Goal: Information Seeking & Learning: Learn about a topic

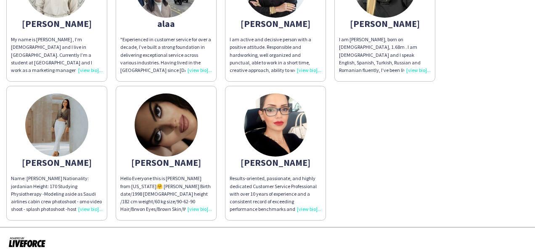
scroll to position [156, 0]
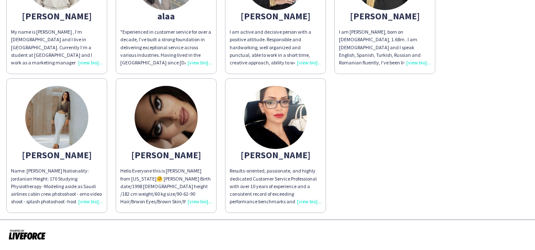
click at [199, 204] on div "Hello Everyone this is [PERSON_NAME] from [US_STATE]🤗 [PERSON_NAME] Birth date/…" at bounding box center [166, 186] width 92 height 38
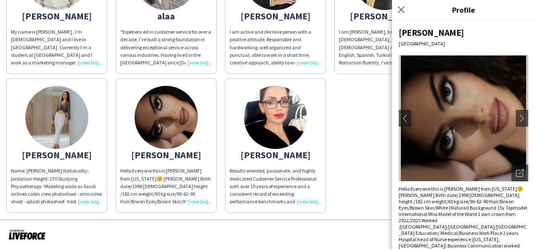
click at [508, 122] on img at bounding box center [464, 118] width 130 height 126
click at [516, 121] on app-icon "chevron-right" at bounding box center [522, 118] width 12 height 8
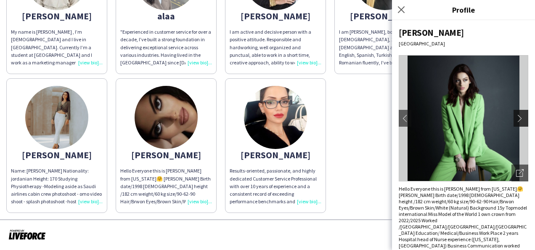
click at [516, 121] on app-icon "chevron-right" at bounding box center [522, 118] width 12 height 8
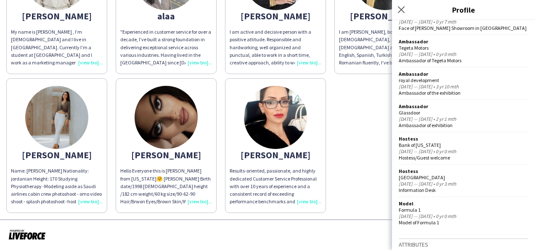
scroll to position [0, 0]
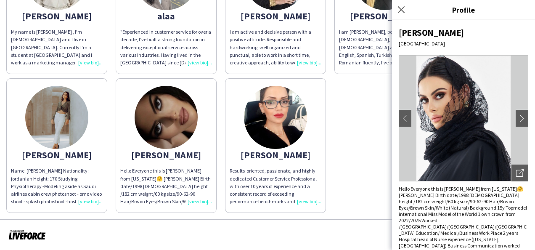
click at [341, 102] on div "Adella My name is Adella Magerramova , I’m 21 years old and I live in Dubai. Cu…" at bounding box center [267, 74] width 522 height 278
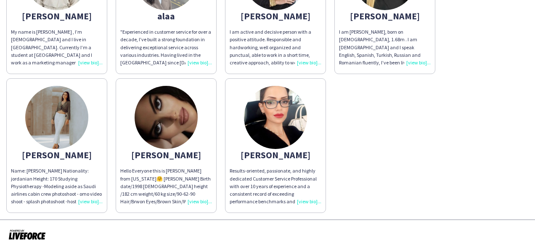
click at [93, 66] on app-share-pages-crew-card "Adella My name is Adella Magerramova , I’m 21 years old and I live in Dubai. Cu…" at bounding box center [56, 6] width 101 height 135
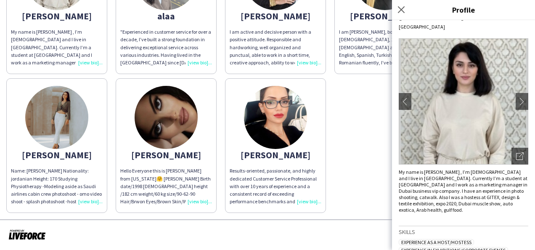
scroll to position [15, 0]
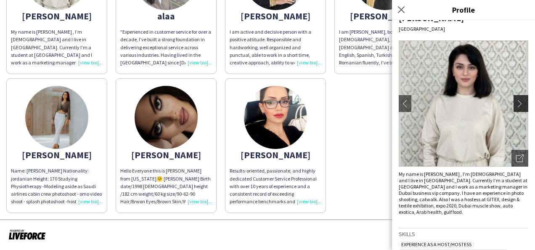
click at [518, 103] on app-icon "chevron-right" at bounding box center [522, 104] width 12 height 8
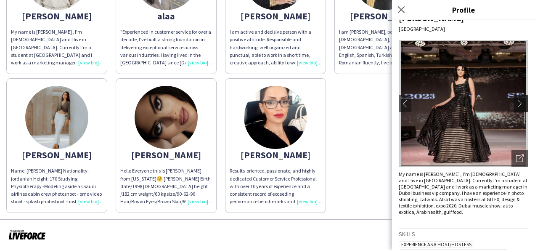
click at [517, 103] on app-icon "chevron-right" at bounding box center [522, 104] width 12 height 8
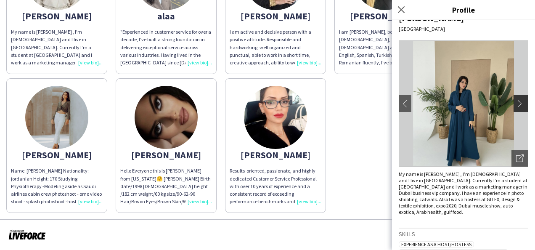
click at [517, 103] on app-icon "chevron-right" at bounding box center [522, 104] width 12 height 8
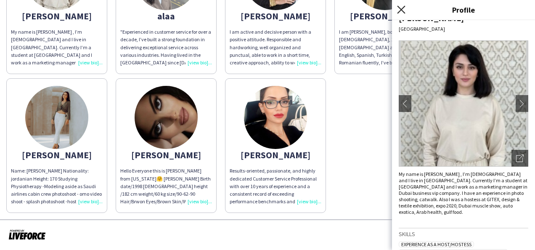
click at [401, 9] on icon at bounding box center [401, 9] width 8 height 8
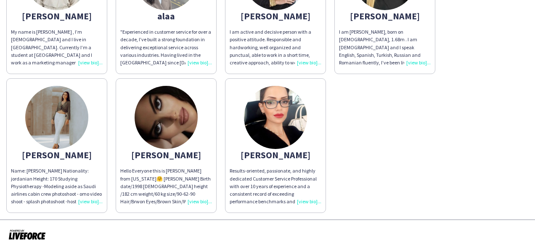
click at [207, 62] on div ""Experienced in customer service for over a decade, I’ve built a strong foundat…" at bounding box center [166, 47] width 92 height 38
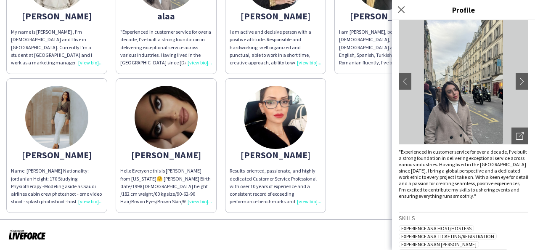
scroll to position [33, 0]
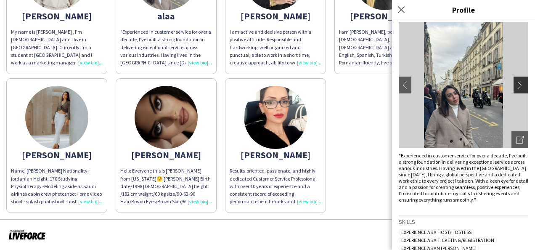
click at [514, 90] on button "chevron-right" at bounding box center [522, 85] width 17 height 17
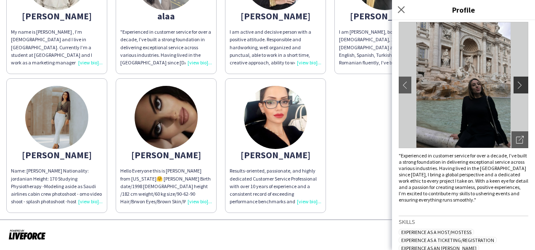
click at [514, 90] on button "chevron-right" at bounding box center [522, 85] width 17 height 17
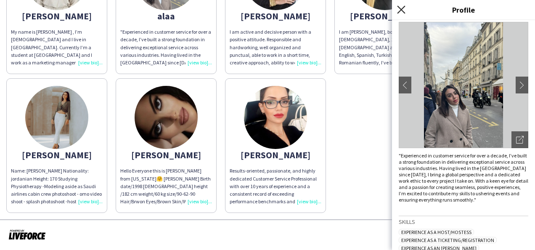
click at [398, 10] on icon "Close pop-in" at bounding box center [401, 9] width 8 height 8
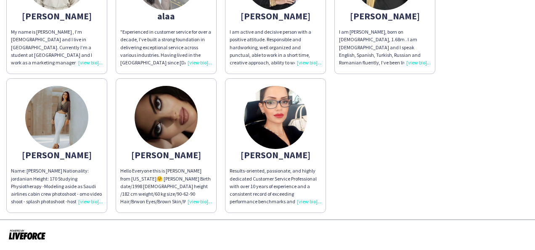
click at [310, 61] on div "I am active and decisive person with a positive attitude. Responsible and hardw…" at bounding box center [276, 47] width 92 height 38
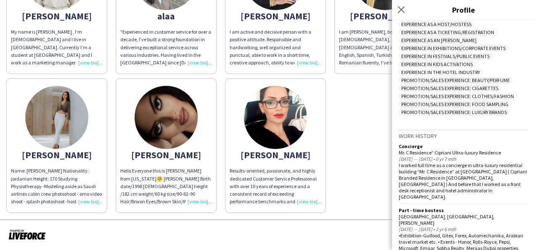
scroll to position [0, 0]
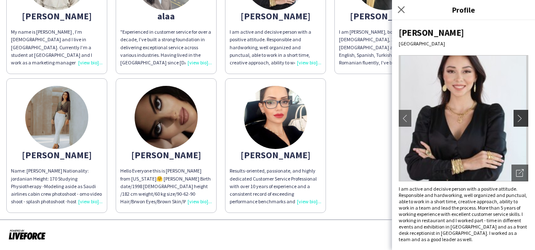
click at [516, 117] on app-icon "chevron-right" at bounding box center [522, 118] width 12 height 8
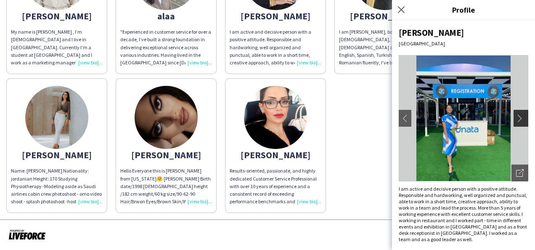
click at [516, 117] on app-icon "chevron-right" at bounding box center [522, 118] width 12 height 8
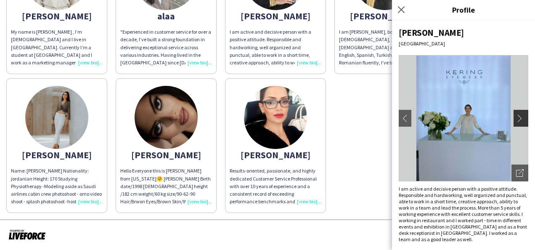
click at [517, 120] on app-icon "chevron-right" at bounding box center [522, 118] width 12 height 8
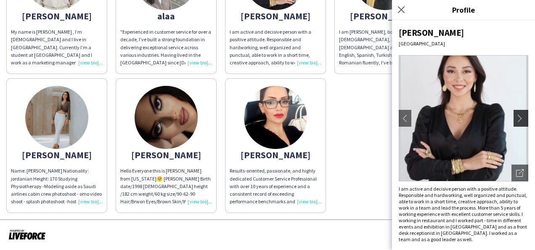
click at [517, 120] on app-icon "chevron-right" at bounding box center [522, 118] width 12 height 8
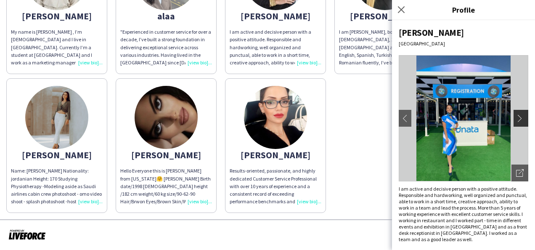
click at [517, 120] on app-icon "chevron-right" at bounding box center [522, 118] width 12 height 8
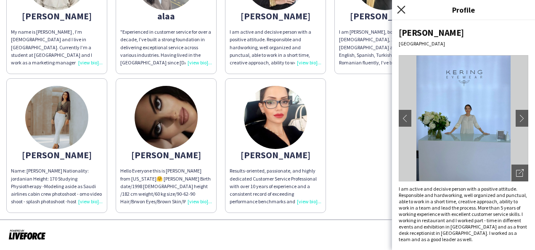
click at [405, 12] on icon "Close pop-in" at bounding box center [401, 9] width 8 height 8
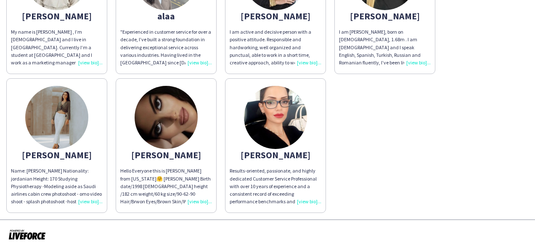
click at [416, 61] on div "I am [PERSON_NAME], born on [DEMOGRAPHIC_DATA], 1.68m . I am [DEMOGRAPHIC_DATA]…" at bounding box center [385, 47] width 92 height 38
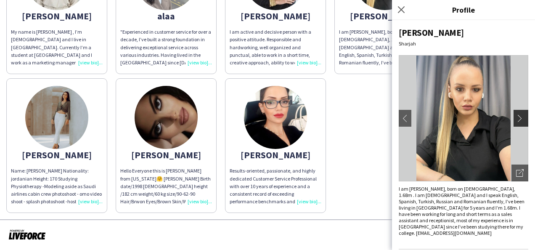
click at [516, 118] on app-icon "chevron-right" at bounding box center [522, 118] width 12 height 8
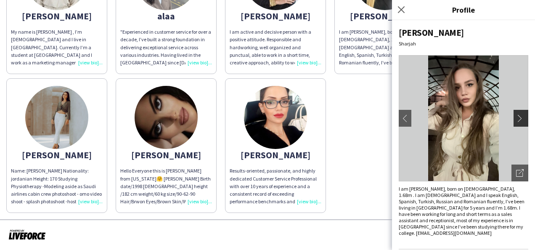
click at [516, 118] on app-icon "chevron-right" at bounding box center [522, 118] width 12 height 8
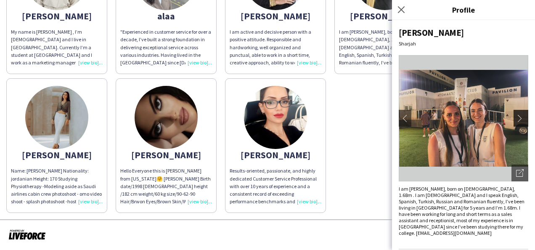
click at [516, 118] on app-icon "chevron-right" at bounding box center [522, 118] width 12 height 8
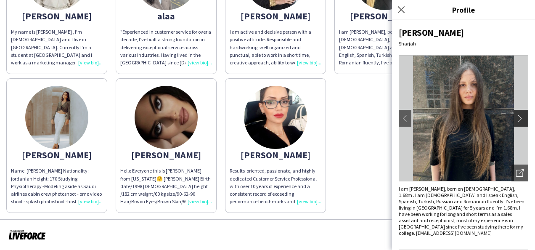
click at [516, 118] on app-icon "chevron-right" at bounding box center [522, 118] width 12 height 8
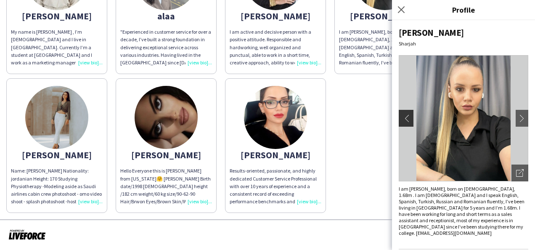
click at [410, 119] on app-icon "chevron-left" at bounding box center [405, 118] width 12 height 8
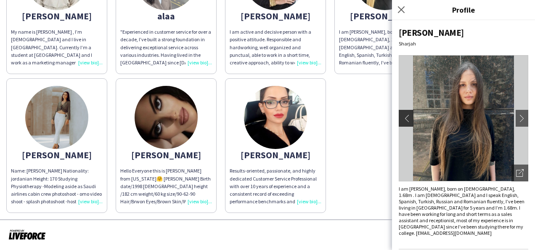
click at [410, 119] on app-icon "chevron-left" at bounding box center [405, 118] width 12 height 8
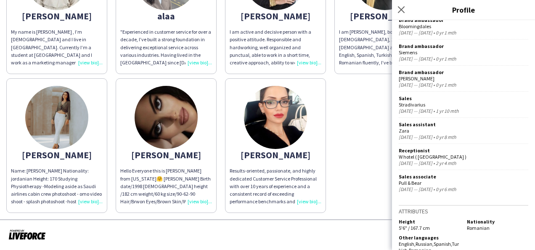
scroll to position [23, 0]
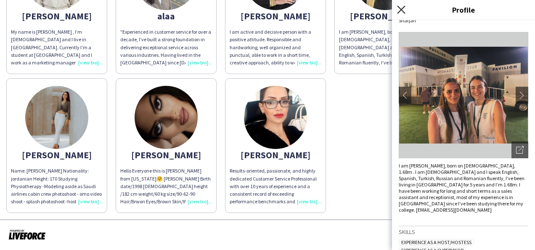
click at [400, 13] on icon "Close pop-in" at bounding box center [401, 9] width 8 height 8
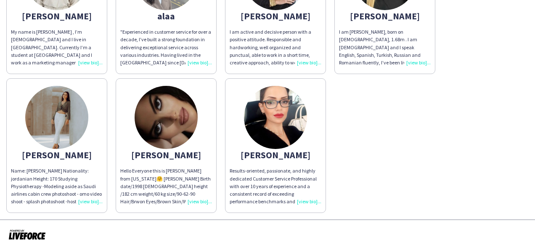
click at [96, 202] on div "Name: [PERSON_NAME] Nationality: jordanian Height: 170 Studying Physiotherapy -…" at bounding box center [57, 186] width 92 height 38
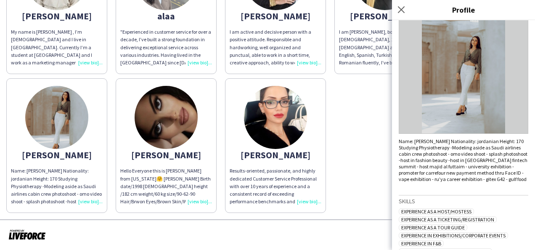
scroll to position [0, 0]
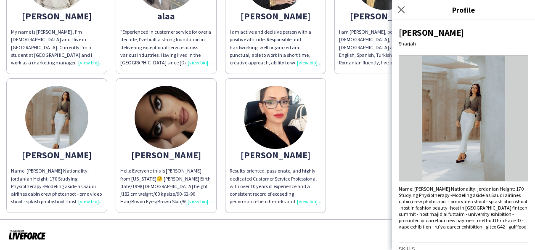
click at [305, 203] on div "Results-oriented, passionate, and highly dedicated Customer Service Professiona…" at bounding box center [276, 186] width 92 height 38
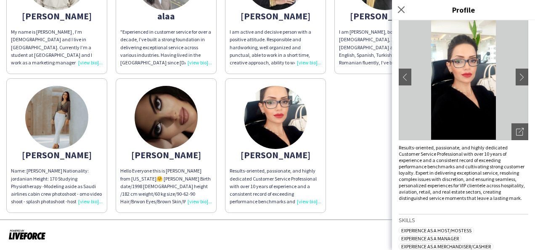
scroll to position [12, 0]
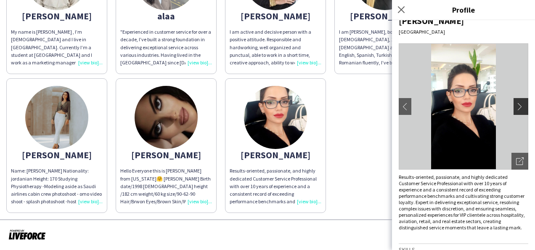
click at [516, 104] on app-icon "chevron-right" at bounding box center [522, 107] width 12 height 8
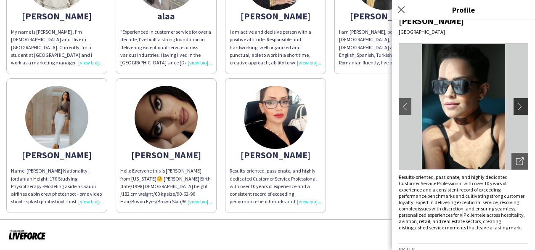
click at [516, 104] on app-icon "chevron-right" at bounding box center [522, 107] width 12 height 8
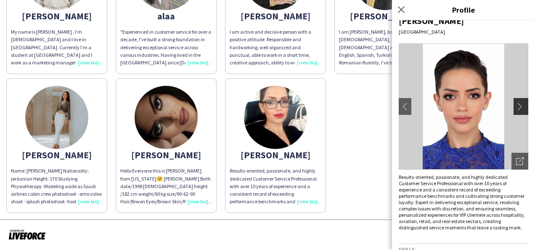
click at [516, 104] on app-icon "chevron-right" at bounding box center [522, 107] width 12 height 8
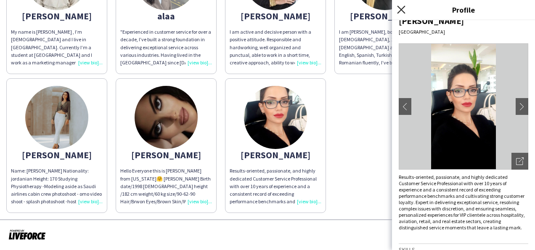
click at [402, 11] on icon "Close pop-in" at bounding box center [401, 9] width 8 height 8
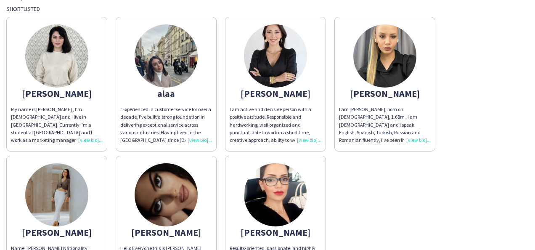
scroll to position [76, 0]
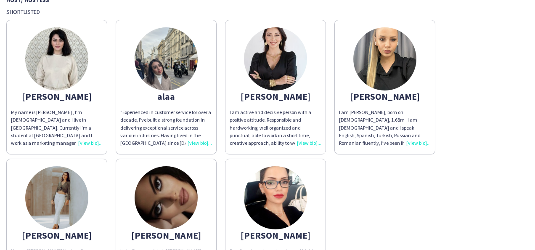
click at [308, 145] on div "I am active and decisive person with a positive attitude. Responsible and hardw…" at bounding box center [276, 128] width 92 height 38
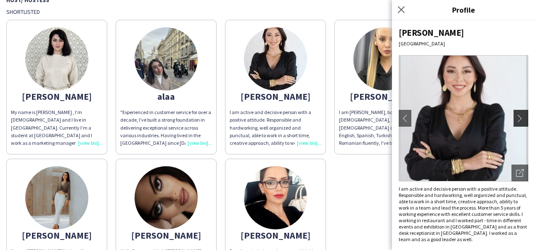
click at [518, 119] on app-icon "chevron-right" at bounding box center [522, 118] width 12 height 8
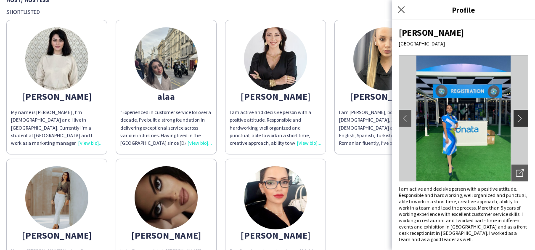
click at [518, 119] on app-icon "chevron-right" at bounding box center [522, 118] width 12 height 8
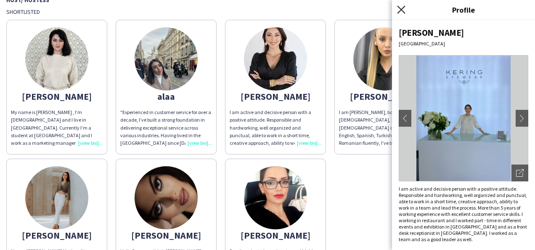
click at [405, 13] on icon at bounding box center [401, 9] width 8 height 8
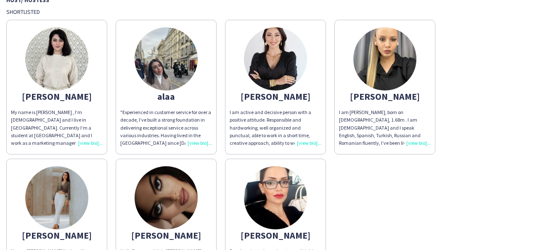
click at [99, 143] on div "My name is [PERSON_NAME] , I’m [DEMOGRAPHIC_DATA] and I live in [GEOGRAPHIC_DAT…" at bounding box center [57, 128] width 92 height 38
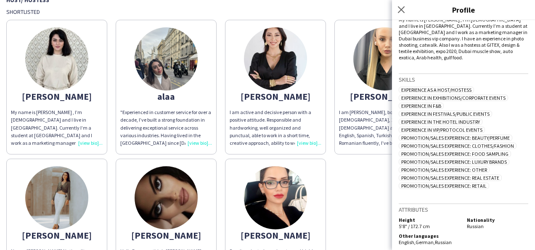
scroll to position [0, 0]
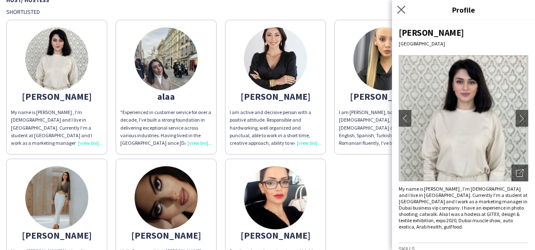
click at [401, 13] on icon "Close pop-in" at bounding box center [401, 9] width 8 height 8
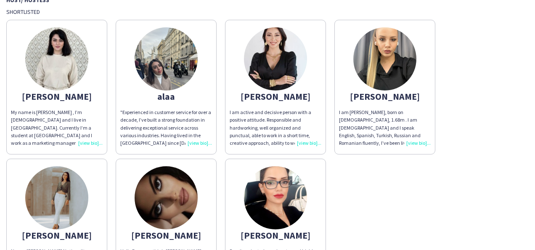
click at [300, 144] on div "I am active and decisive person with a positive attitude. Responsible and hardw…" at bounding box center [276, 128] width 92 height 38
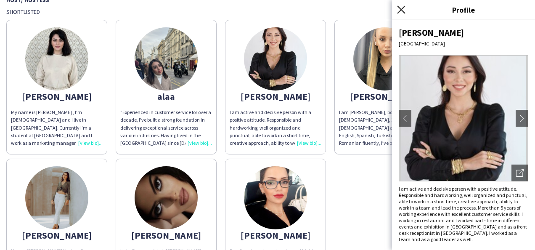
click at [400, 12] on icon "Close pop-in" at bounding box center [401, 9] width 8 height 8
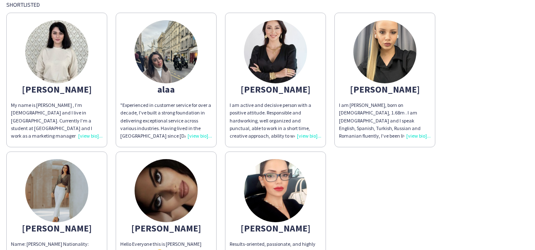
scroll to position [82, 0]
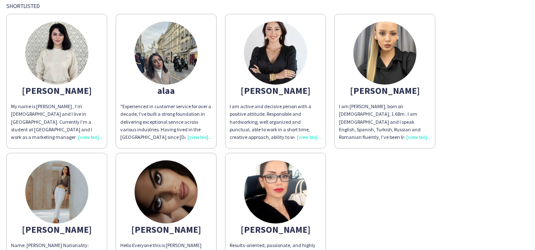
click at [409, 136] on div "I am [PERSON_NAME], born on [DEMOGRAPHIC_DATA], 1.68m . I am [DEMOGRAPHIC_DATA]…" at bounding box center [385, 122] width 92 height 38
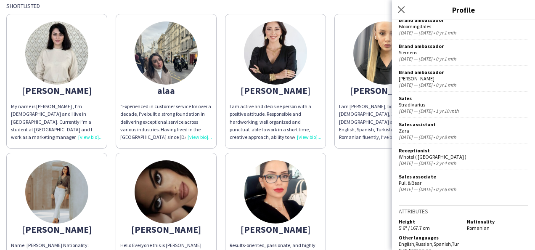
scroll to position [0, 0]
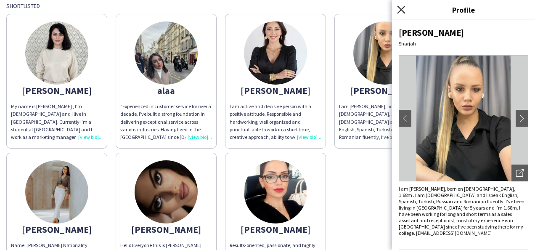
click at [402, 11] on icon at bounding box center [401, 9] width 8 height 8
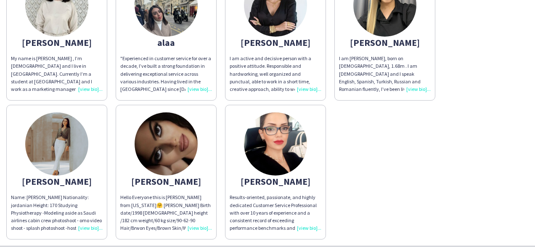
scroll to position [140, 0]
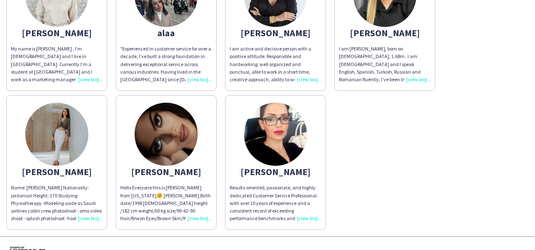
click at [207, 220] on div "Hello Everyone this is [PERSON_NAME] from [US_STATE]🤗 [PERSON_NAME] Birth date/…" at bounding box center [166, 203] width 92 height 38
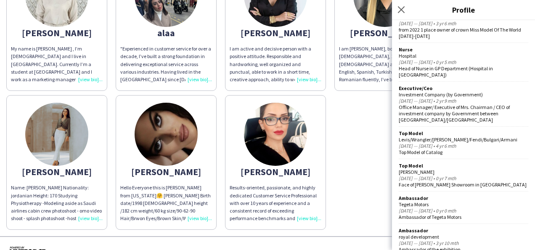
scroll to position [0, 0]
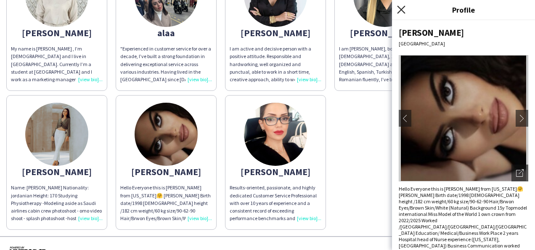
click at [400, 11] on icon "Close pop-in" at bounding box center [401, 9] width 8 height 8
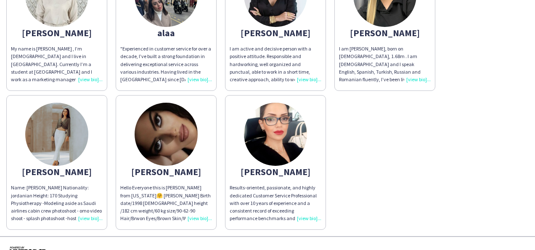
click at [307, 218] on div "Results-oriented, passionate, and highly dedicated Customer Service Professiona…" at bounding box center [276, 203] width 92 height 38
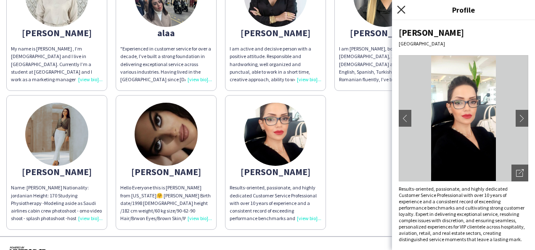
click at [399, 8] on icon at bounding box center [401, 9] width 8 height 8
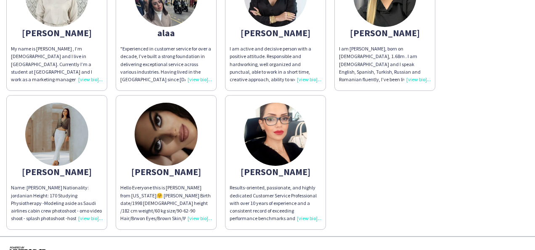
click at [89, 220] on div "Name: [PERSON_NAME] Nationality: jordanian Height: 170 Studying Physiotherapy -…" at bounding box center [57, 203] width 92 height 38
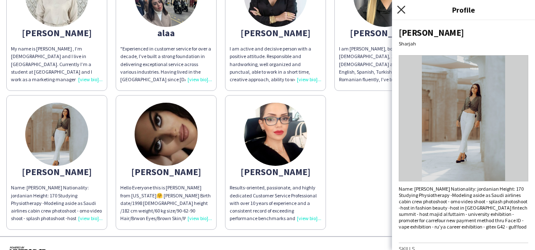
click at [403, 10] on icon "Close pop-in" at bounding box center [401, 9] width 8 height 8
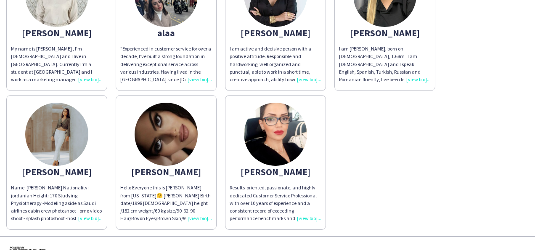
click at [418, 79] on div "I am [PERSON_NAME], born on [DEMOGRAPHIC_DATA], 1.68m . I am [DEMOGRAPHIC_DATA]…" at bounding box center [385, 64] width 92 height 38
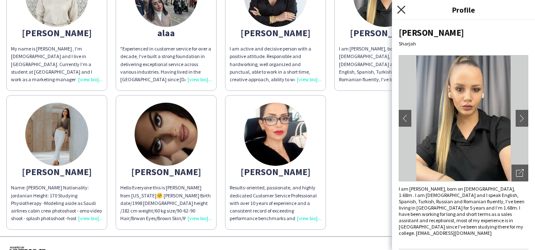
click at [405, 10] on icon "Close pop-in" at bounding box center [401, 9] width 8 height 8
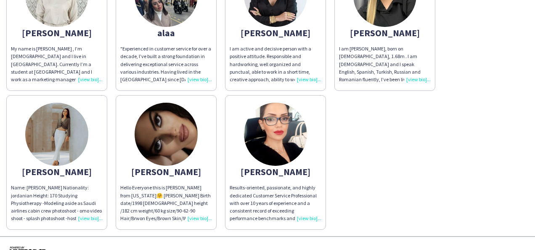
click at [312, 80] on div "I am active and decisive person with a positive attitude. Responsible and hardw…" at bounding box center [276, 64] width 92 height 38
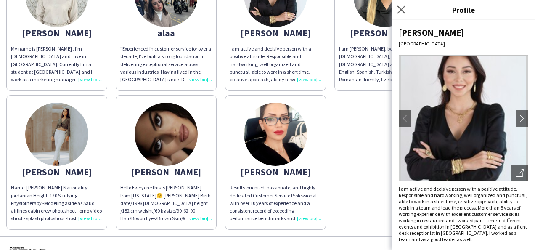
click at [405, 13] on icon "Close pop-in" at bounding box center [401, 9] width 8 height 8
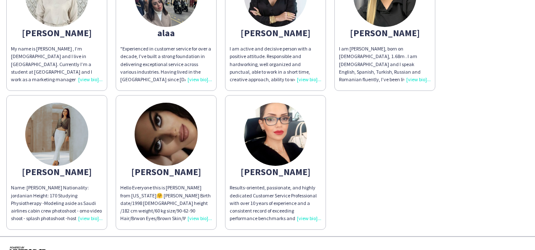
click at [200, 81] on div ""Experienced in customer service for over a decade, I’ve built a strong foundat…" at bounding box center [166, 64] width 92 height 38
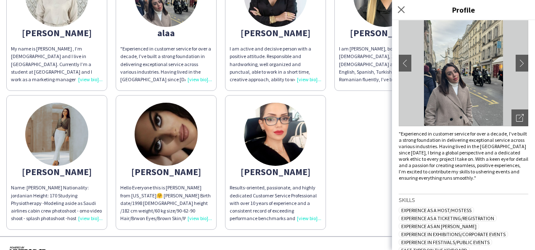
scroll to position [6, 0]
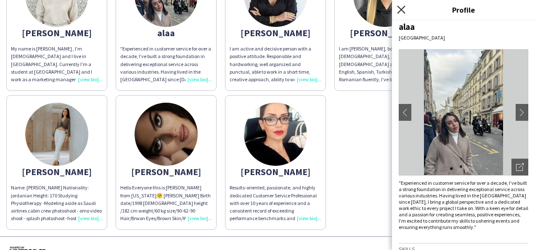
click at [400, 6] on icon "Close pop-in" at bounding box center [401, 9] width 8 height 8
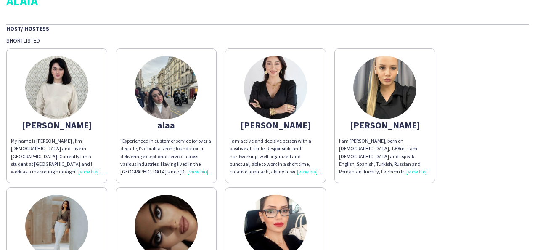
scroll to position [0, 0]
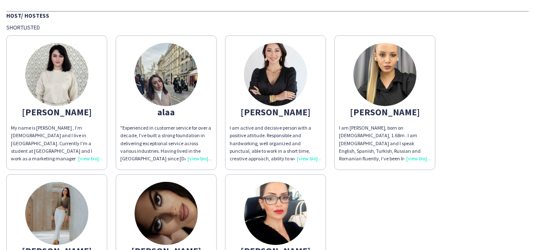
scroll to position [61, 0]
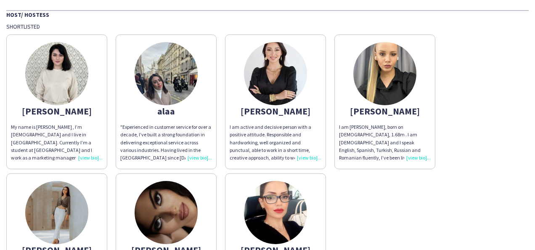
click at [86, 161] on div "My name is [PERSON_NAME] , I’m [DEMOGRAPHIC_DATA] and I live in [GEOGRAPHIC_DAT…" at bounding box center [57, 142] width 92 height 38
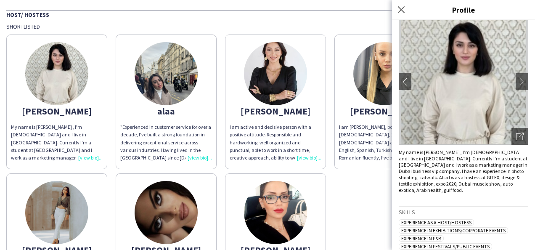
scroll to position [36, 0]
click at [516, 84] on app-icon "chevron-right" at bounding box center [522, 82] width 12 height 8
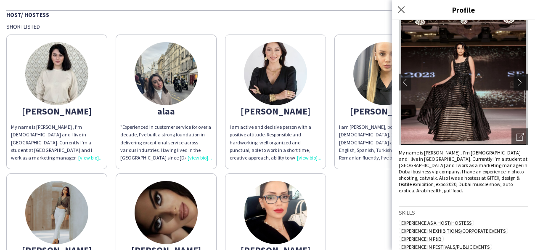
click at [516, 84] on app-icon "chevron-right" at bounding box center [522, 82] width 12 height 8
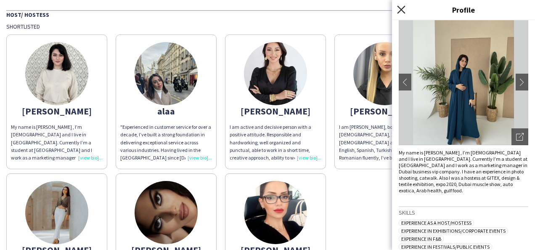
click at [404, 6] on icon "Close pop-in" at bounding box center [401, 9] width 8 height 8
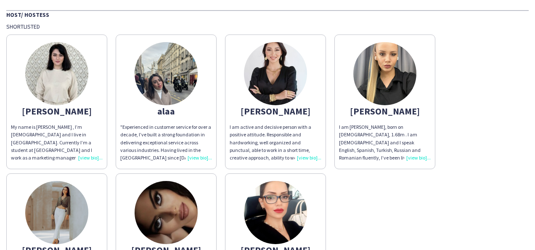
click at [191, 160] on div ""Experienced in customer service for over a decade, I’ve built a strong foundat…" at bounding box center [166, 142] width 92 height 38
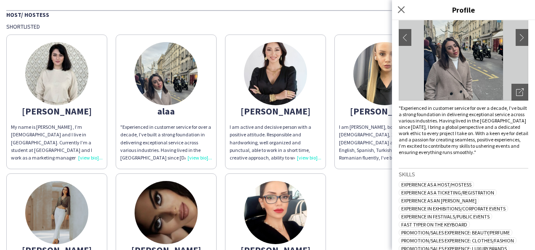
scroll to position [80, 0]
click at [400, 6] on icon "Close pop-in" at bounding box center [401, 9] width 8 height 8
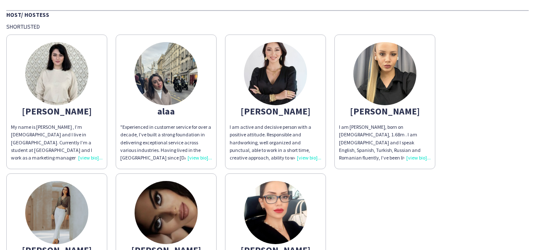
click at [419, 156] on div "I am [PERSON_NAME], born on [DEMOGRAPHIC_DATA], 1.68m . I am [DEMOGRAPHIC_DATA]…" at bounding box center [385, 142] width 92 height 38
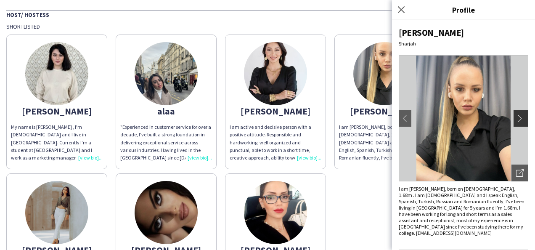
click at [516, 125] on button "chevron-right" at bounding box center [522, 118] width 17 height 17
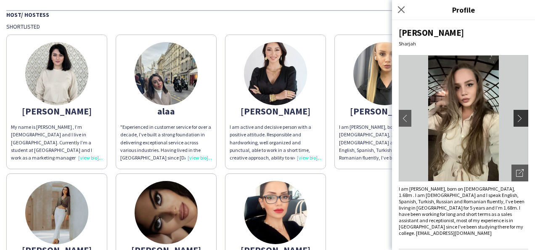
click at [516, 122] on button "chevron-right" at bounding box center [522, 118] width 17 height 17
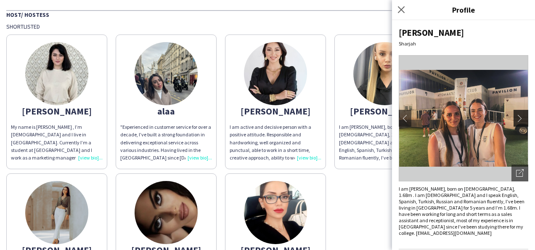
click at [516, 122] on button "chevron-right" at bounding box center [522, 118] width 17 height 17
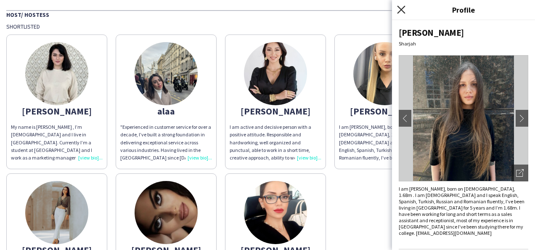
click at [403, 12] on icon at bounding box center [401, 9] width 8 height 8
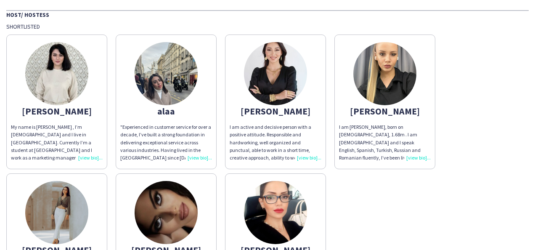
click at [190, 231] on img at bounding box center [166, 212] width 63 height 63
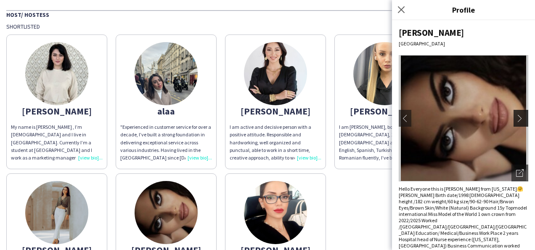
click at [516, 116] on app-icon "chevron-right" at bounding box center [522, 118] width 12 height 8
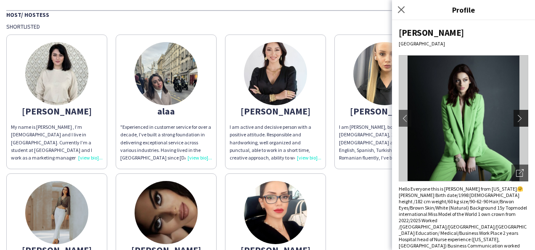
click at [516, 116] on app-icon "chevron-right" at bounding box center [522, 118] width 12 height 8
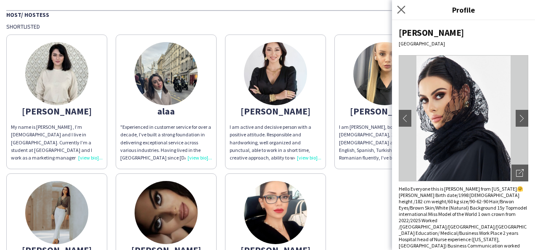
click at [397, 8] on app-icon "Close pop-in" at bounding box center [401, 10] width 12 height 12
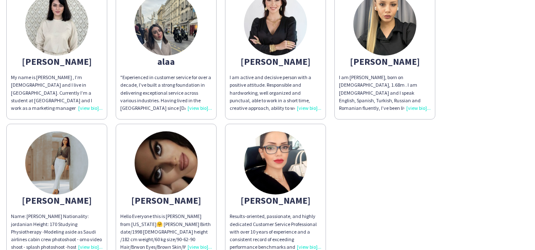
scroll to position [118, 0]
